Goal: Register for event/course

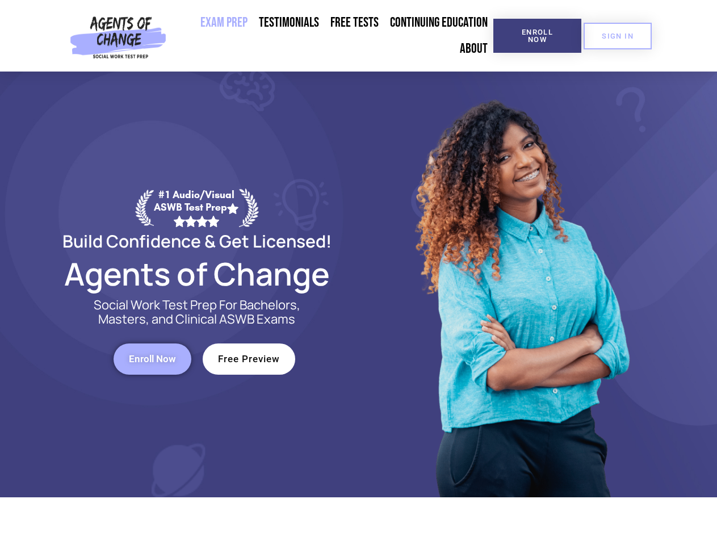
click at [359, 272] on div at bounding box center [520, 284] width 323 height 426
click at [537, 36] on span "Enroll Now" at bounding box center [537, 35] width 52 height 15
click at [617, 36] on span "SIGN IN" at bounding box center [617, 35] width 32 height 7
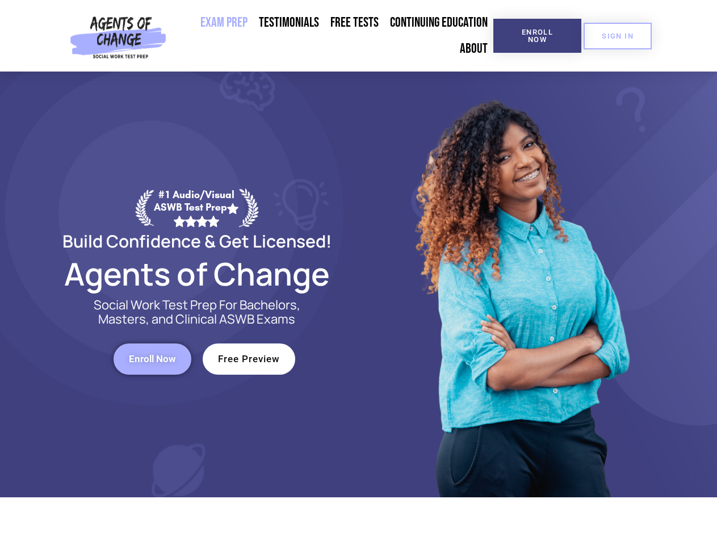
click at [152, 359] on span "Enroll Now" at bounding box center [152, 359] width 47 height 10
click at [249, 359] on span "Free Preview" at bounding box center [249, 359] width 62 height 10
